Goal: Transaction & Acquisition: Purchase product/service

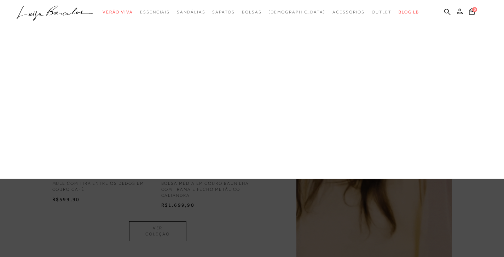
scroll to position [459, 0]
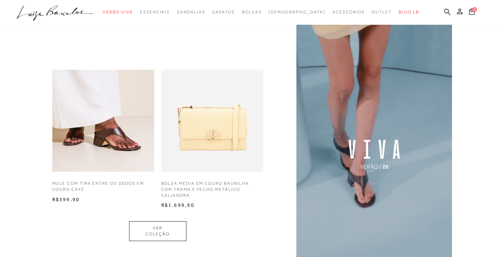
click at [192, 145] on img at bounding box center [212, 121] width 102 height 102
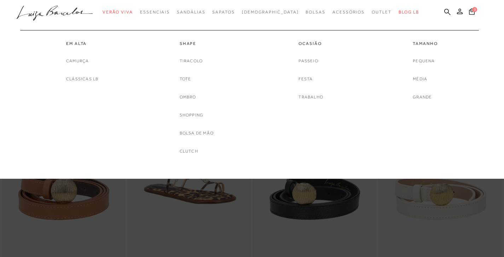
scroll to position [662, 0]
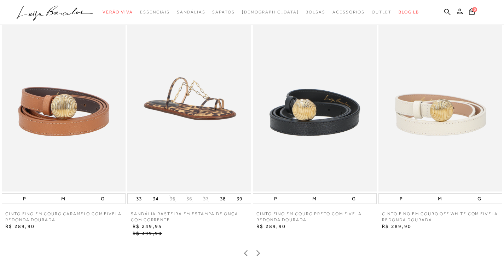
click at [57, 9] on icon ".a{fill-rule:evenodd;}" at bounding box center [55, 13] width 76 height 15
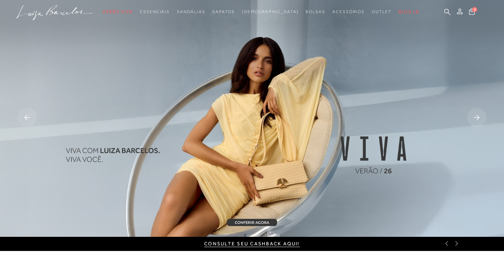
click at [27, 115] on icon at bounding box center [27, 117] width 6 height 5
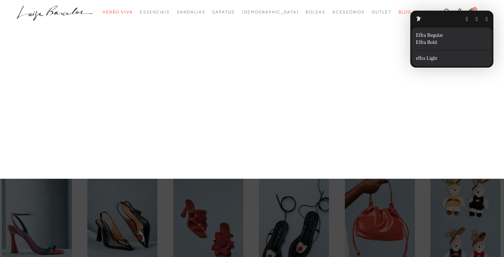
scroll to position [215, 0]
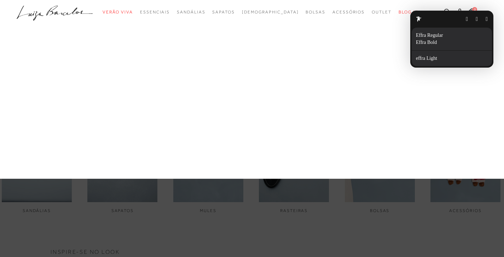
click at [487, 19] on button "button" at bounding box center [487, 19] width 2 height 6
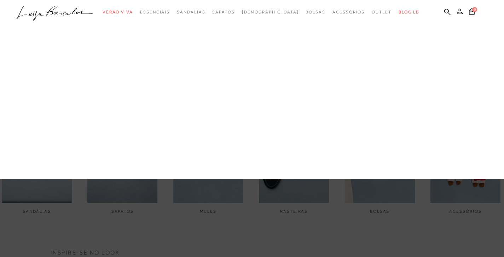
scroll to position [0, 0]
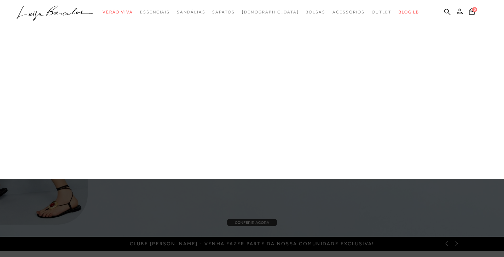
click at [310, 189] on div at bounding box center [252, 128] width 504 height 257
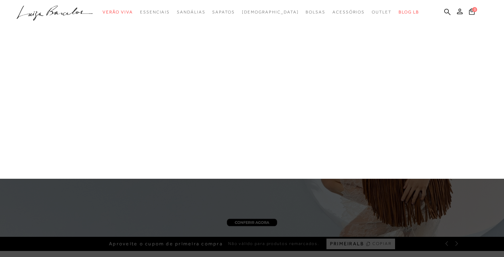
click at [203, 185] on div at bounding box center [252, 128] width 504 height 257
click at [175, 92] on div at bounding box center [252, 89] width 504 height 179
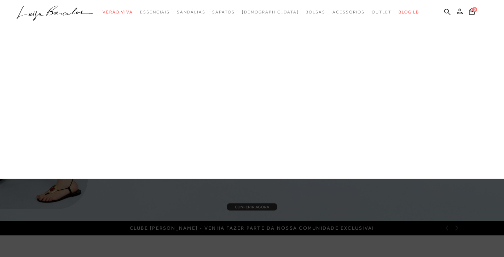
scroll to position [16, 0]
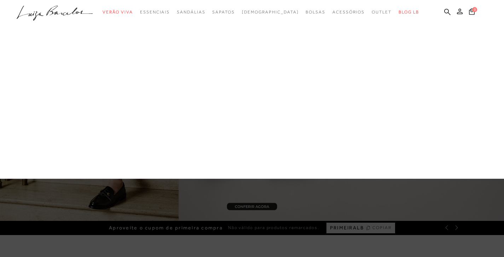
click at [265, 182] on div at bounding box center [252, 128] width 504 height 257
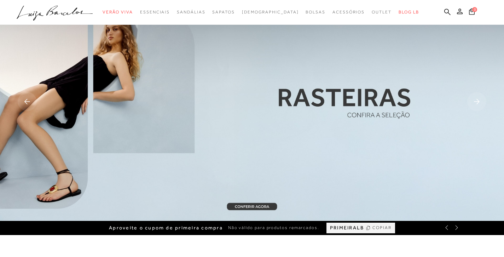
click at [479, 101] on icon at bounding box center [477, 101] width 6 height 5
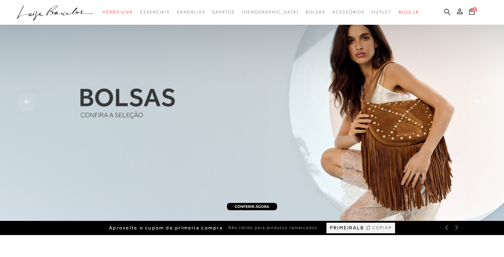
click at [479, 101] on icon at bounding box center [477, 101] width 6 height 5
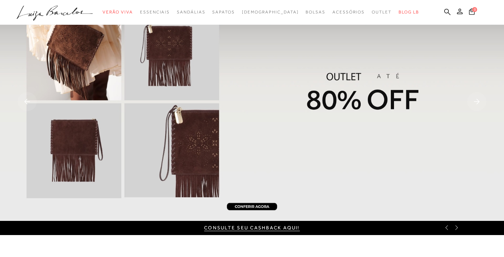
click at [479, 101] on icon at bounding box center [477, 101] width 6 height 5
click at [459, 227] on div "Consulte seu cashback aqui!" at bounding box center [252, 228] width 504 height 14
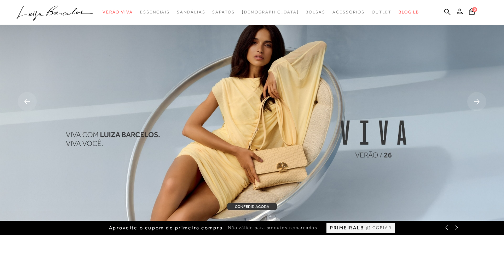
click at [476, 100] on rect at bounding box center [476, 101] width 19 height 19
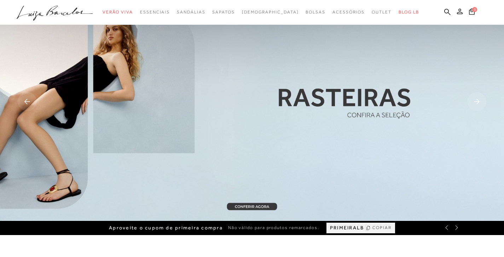
click at [476, 100] on rect at bounding box center [476, 101] width 19 height 19
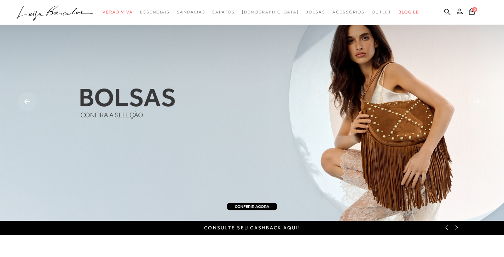
click at [476, 100] on rect at bounding box center [476, 101] width 19 height 19
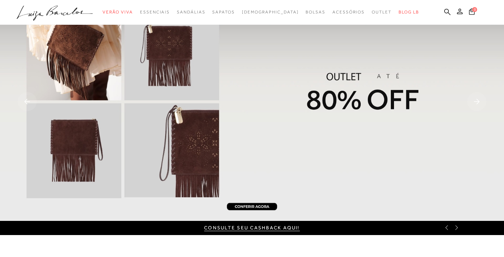
click at [476, 100] on rect at bounding box center [476, 101] width 19 height 19
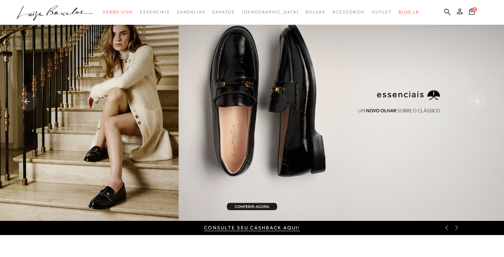
click at [476, 100] on rect at bounding box center [476, 101] width 19 height 19
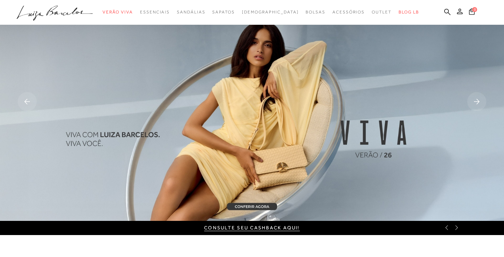
click at [19, 106] on rect at bounding box center [27, 101] width 19 height 19
click at [27, 101] on icon at bounding box center [27, 101] width 6 height 5
